Goal: Navigation & Orientation: Find specific page/section

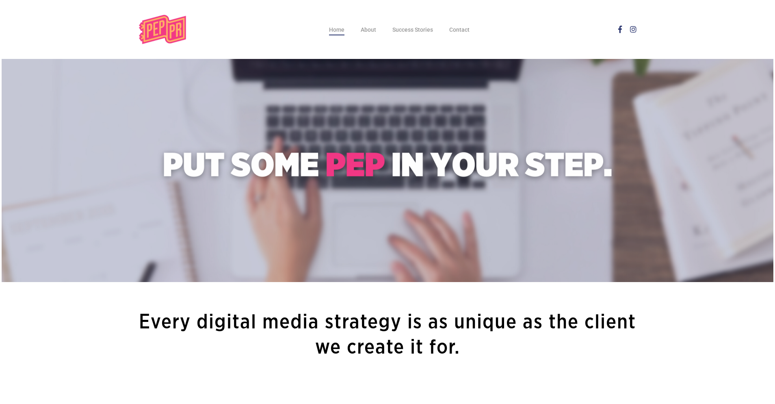
click at [369, 29] on span "About" at bounding box center [368, 29] width 15 height 7
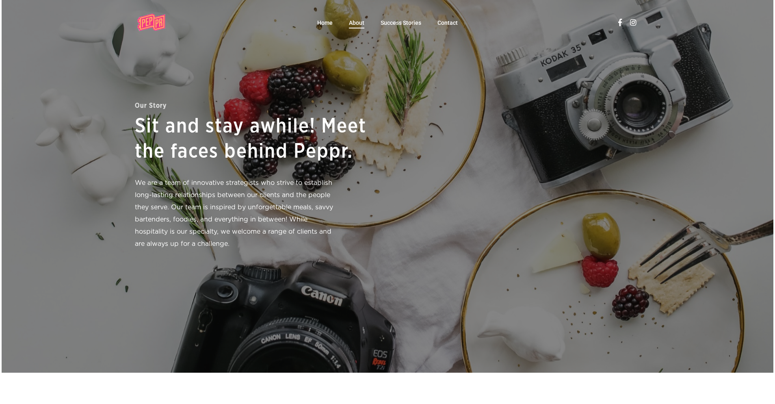
scroll to position [33, 0]
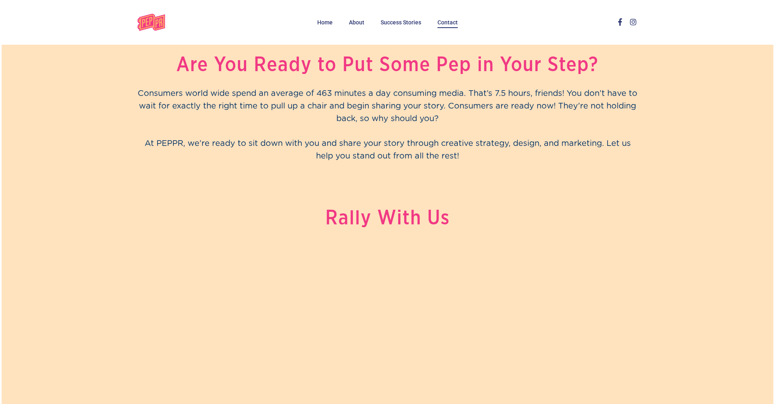
scroll to position [45, 0]
